Goal: Navigation & Orientation: Understand site structure

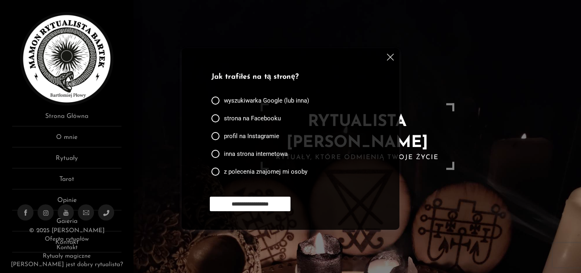
click at [396, 61] on div "**********" at bounding box center [291, 139] width 218 height 182
click at [390, 59] on img at bounding box center [390, 57] width 7 height 7
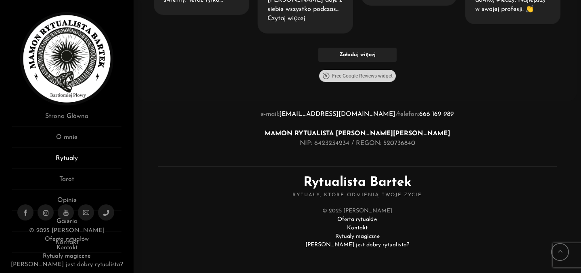
scroll to position [28, 0]
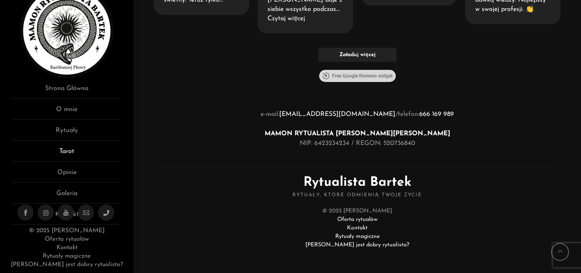
click at [76, 149] on link "Tarot" at bounding box center [66, 153] width 109 height 15
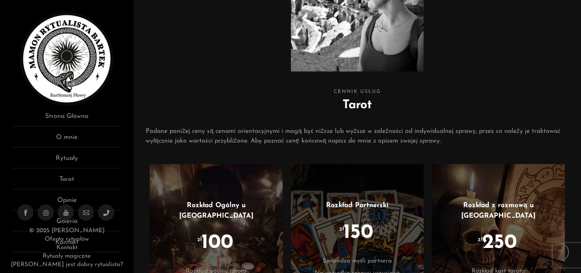
scroll to position [177, 0]
click at [75, 136] on link "O mnie" at bounding box center [66, 139] width 109 height 15
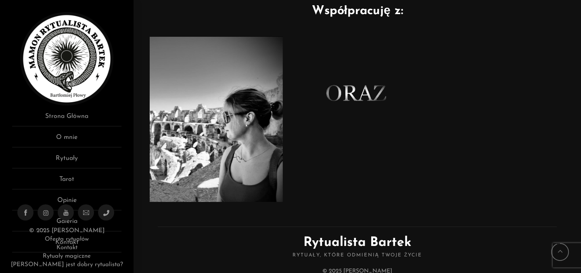
scroll to position [532, 0]
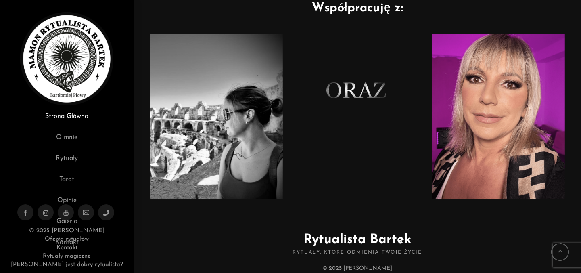
click at [82, 116] on link "Strona Główna" at bounding box center [66, 118] width 109 height 15
